Goal: Contribute content: Contribute content

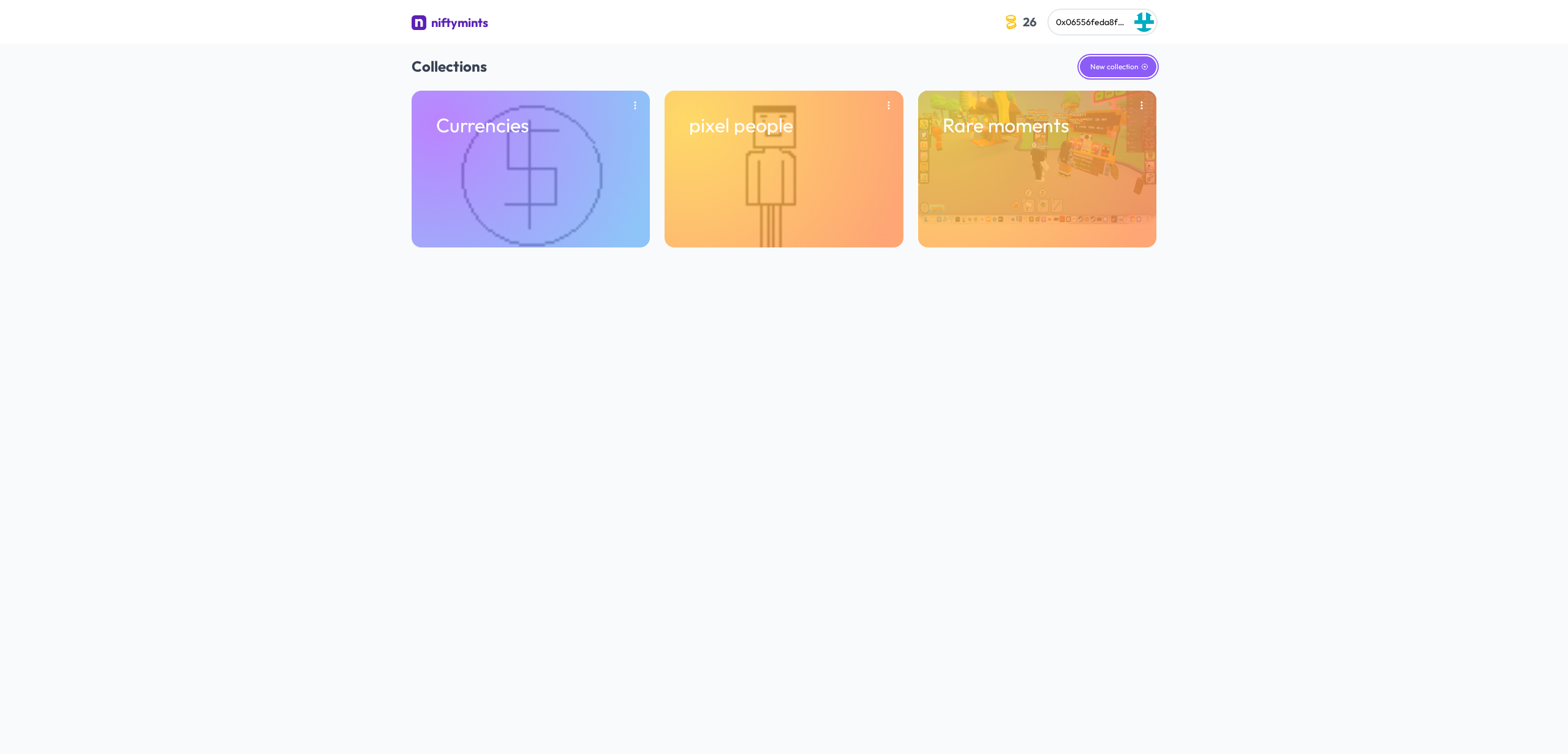
click at [1114, 66] on button "New collection" at bounding box center [1118, 66] width 77 height 21
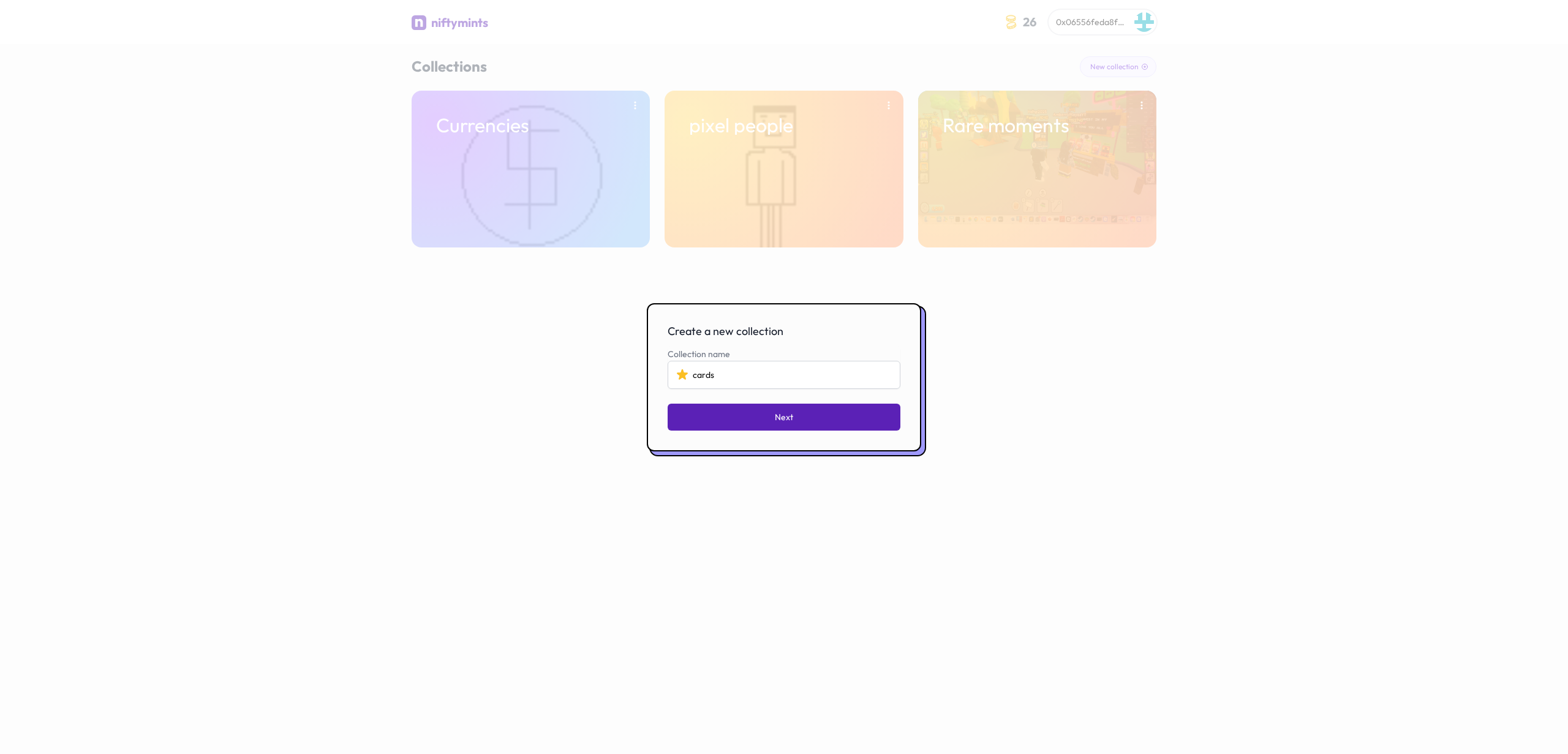
type input "cards"
click at [848, 415] on button "Next" at bounding box center [784, 417] width 233 height 27
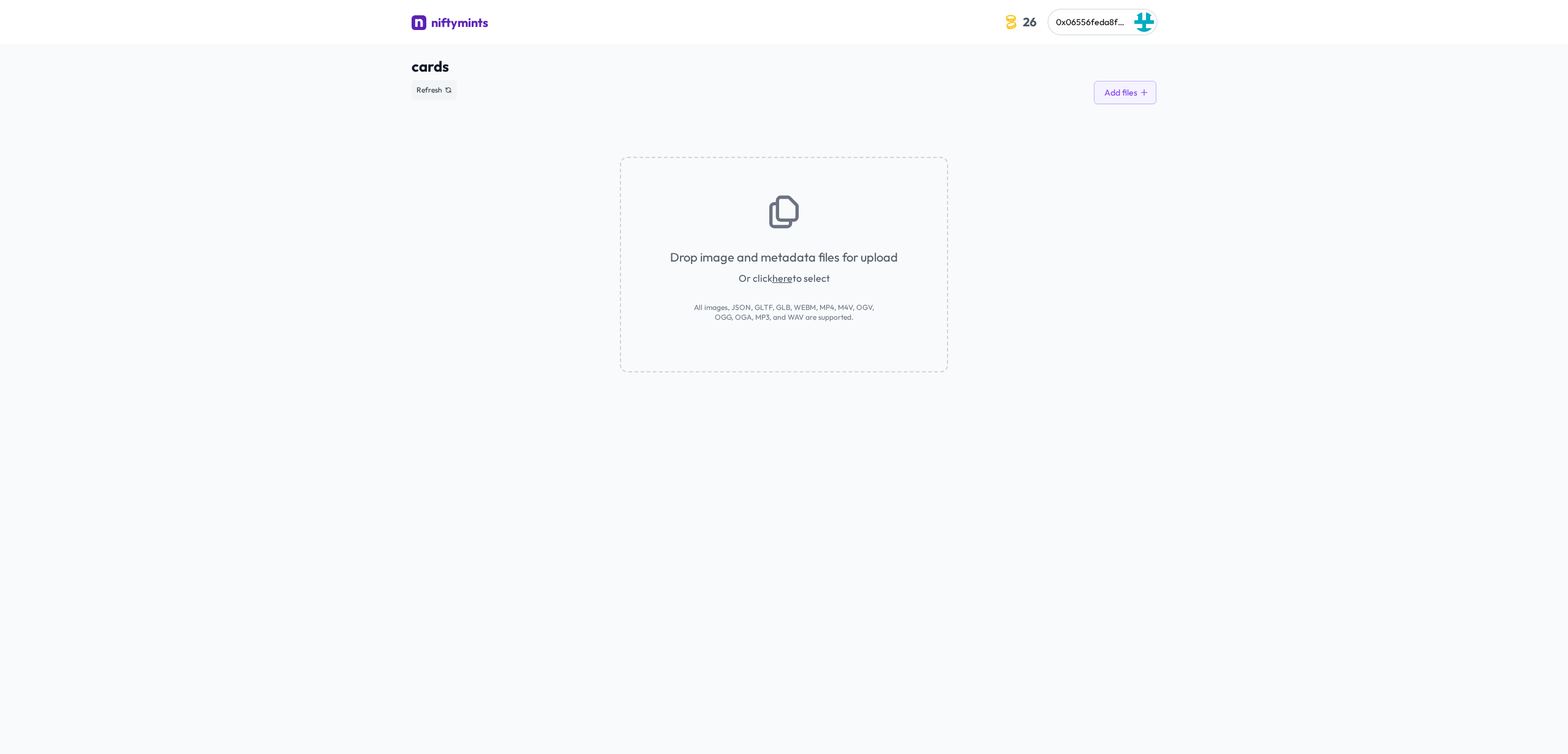
click at [777, 279] on link "here" at bounding box center [783, 278] width 20 height 12
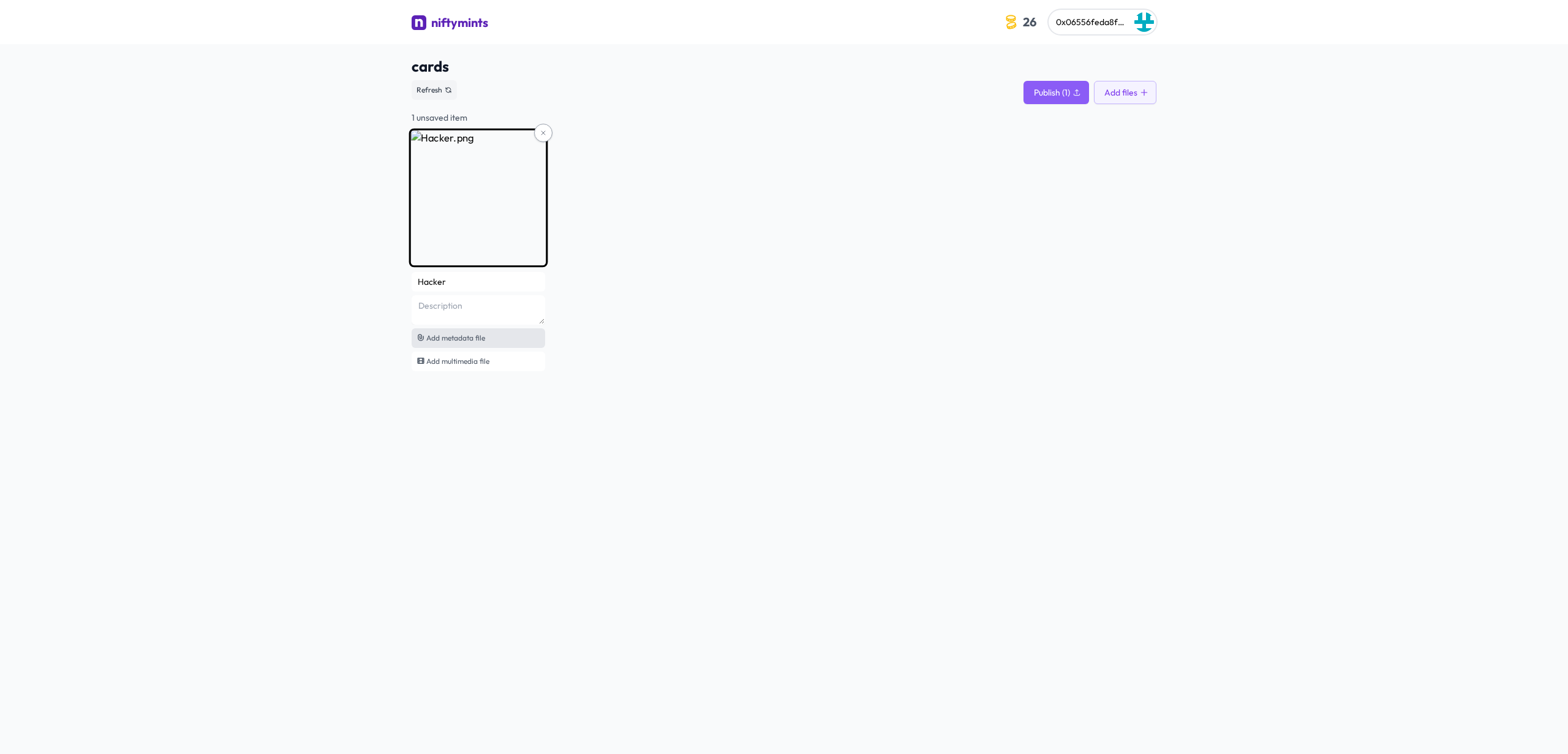
click at [475, 331] on div "Add metadata file" at bounding box center [478, 337] width 134 height 19
click at [518, 304] on textarea at bounding box center [478, 310] width 134 height 29
type textarea "R"
click at [499, 284] on input "Hacker" at bounding box center [478, 281] width 134 height 19
type input "Hacker card"
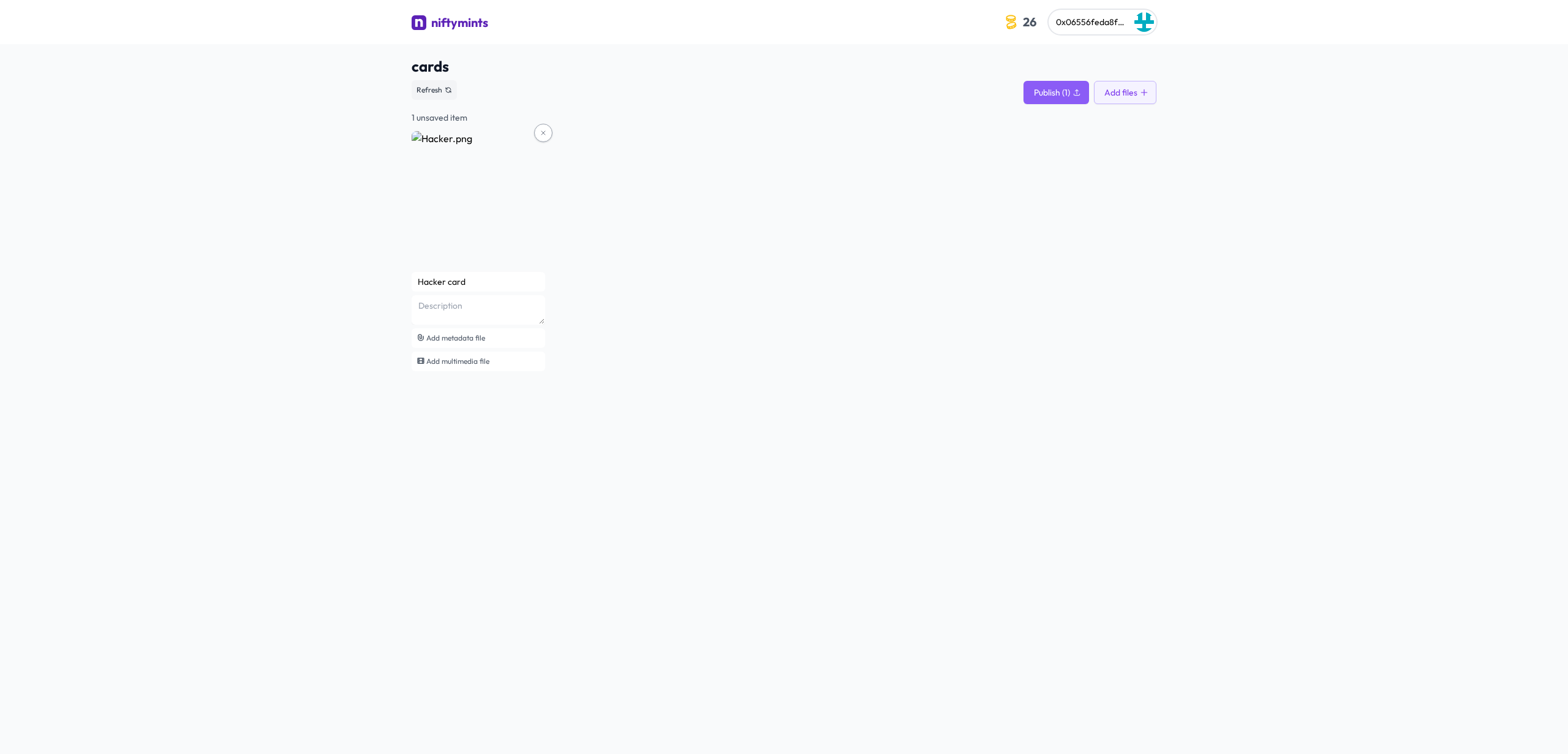
click at [594, 402] on div "cards See smart contract Refresh Publish (1) Add files 1 unsaved item Hacker ca…" at bounding box center [784, 227] width 745 height 366
click at [1056, 88] on span "Publish (1)" at bounding box center [1051, 92] width 36 height 12
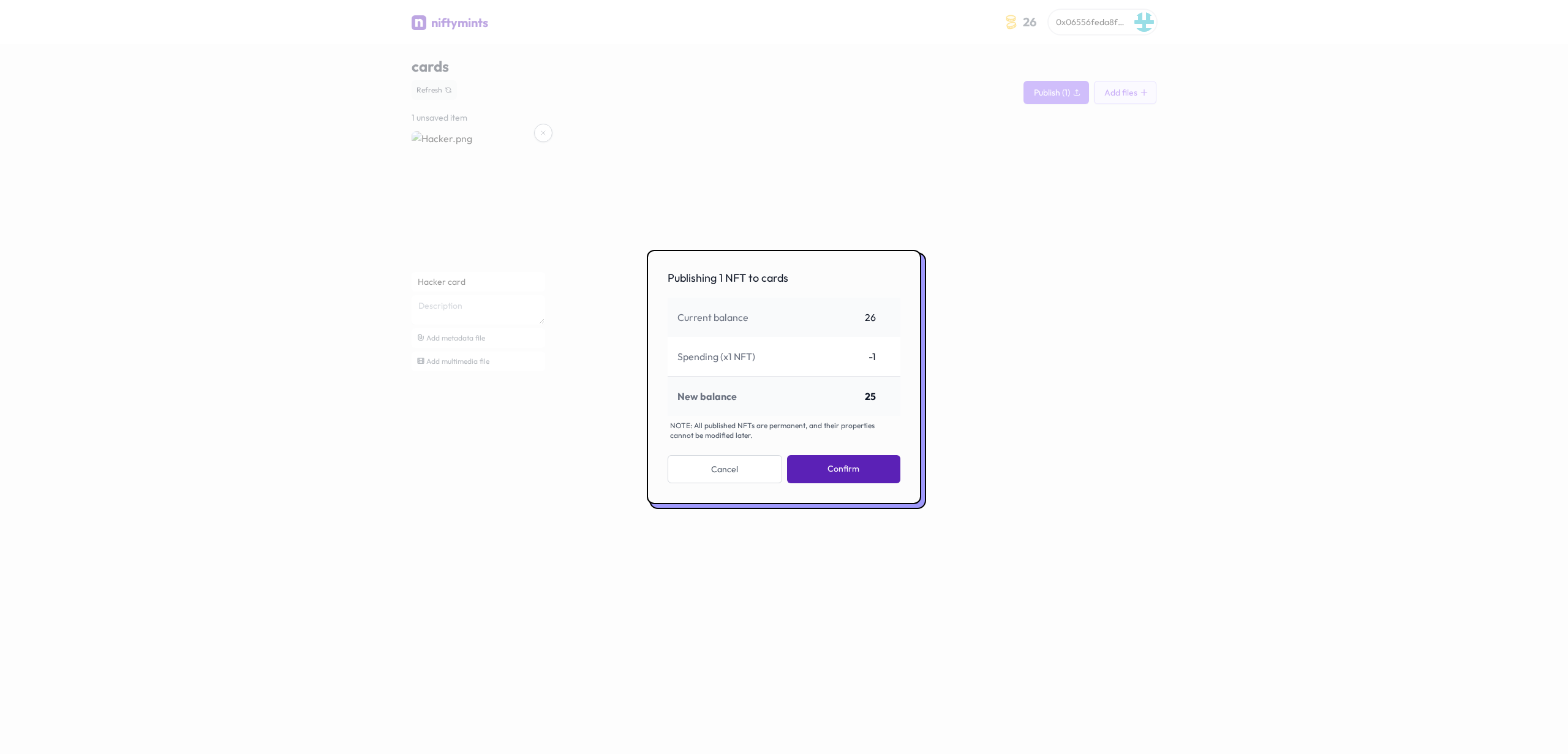
click at [799, 470] on button "Confirm" at bounding box center [844, 469] width 114 height 28
